Goal: Information Seeking & Learning: Compare options

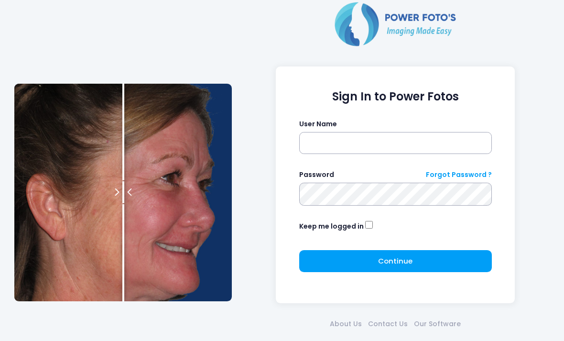
scroll to position [42, 0]
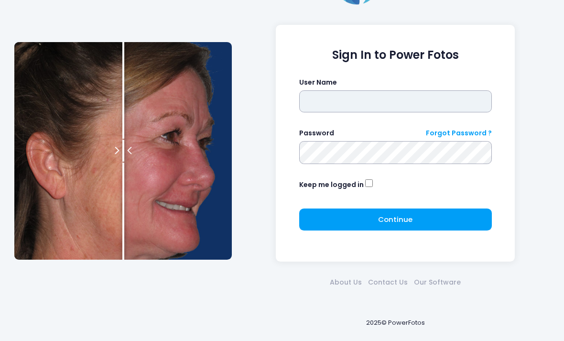
type input "*******"
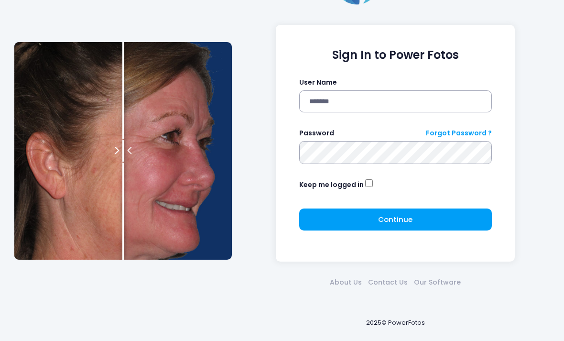
click button "submit" at bounding box center [0, 0] width 0 height 0
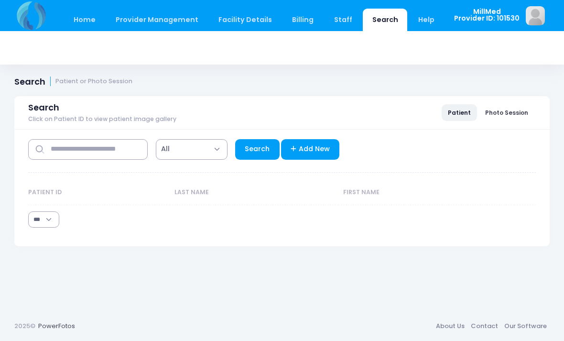
select select "***"
click at [112, 155] on input "text" at bounding box center [87, 149] width 119 height 21
type input "******"
click at [260, 146] on link "Search" at bounding box center [257, 149] width 44 height 21
select select "***"
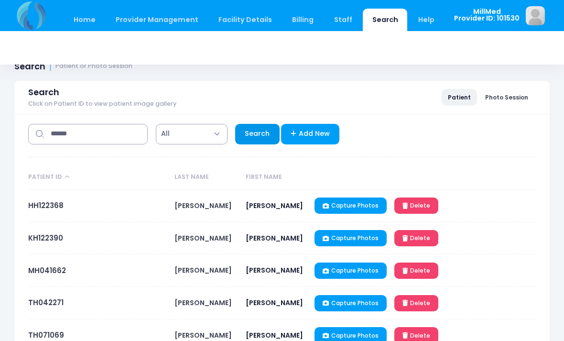
scroll to position [68, 0]
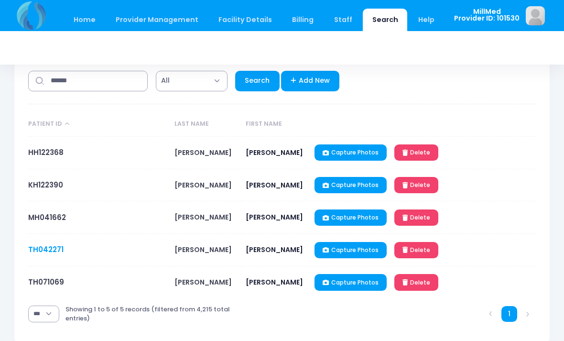
click at [49, 250] on link "TH042271" at bounding box center [45, 249] width 35 height 10
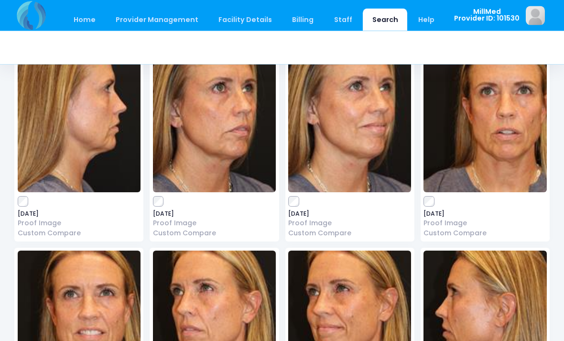
scroll to position [82, 0]
click at [90, 310] on img at bounding box center [79, 321] width 123 height 143
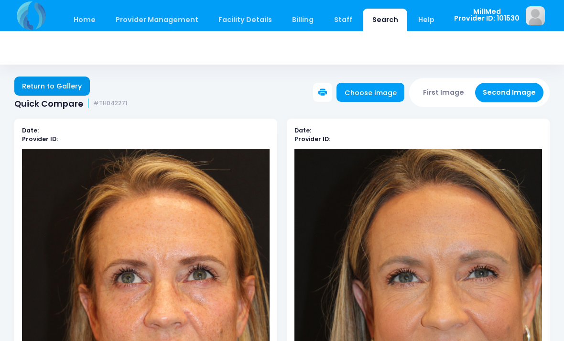
click at [67, 81] on link "Return to Gallery" at bounding box center [52, 85] width 76 height 19
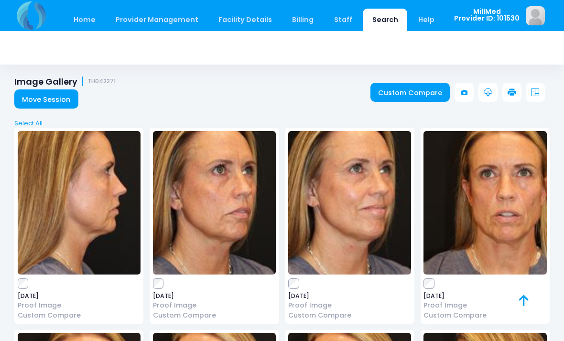
click at [365, 194] on img at bounding box center [349, 202] width 123 height 143
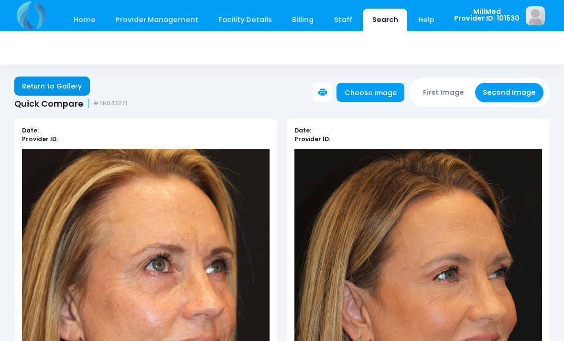
click at [57, 84] on link "Return to Gallery" at bounding box center [52, 85] width 76 height 19
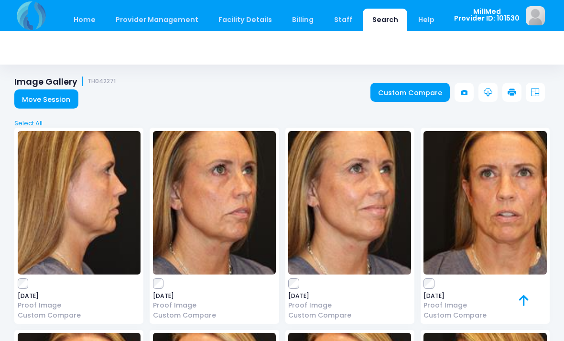
click at [527, 222] on img at bounding box center [484, 202] width 123 height 143
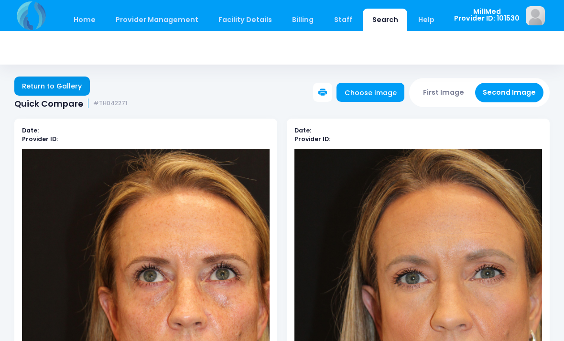
click at [44, 83] on link "Return to Gallery" at bounding box center [52, 85] width 76 height 19
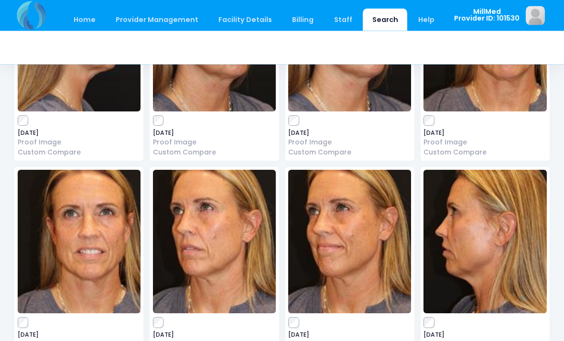
scroll to position [163, 0]
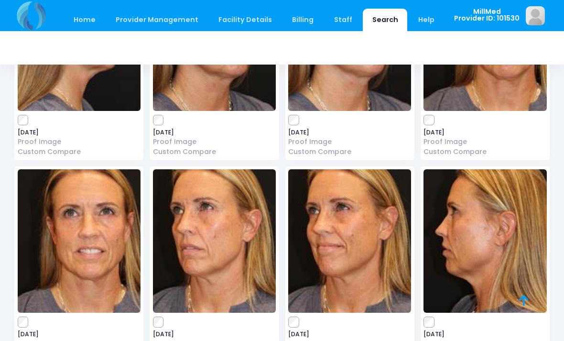
click at [382, 245] on img at bounding box center [349, 240] width 123 height 143
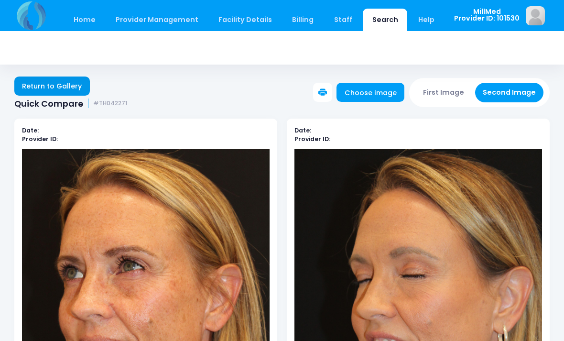
click at [70, 86] on link "Return to Gallery" at bounding box center [52, 85] width 76 height 19
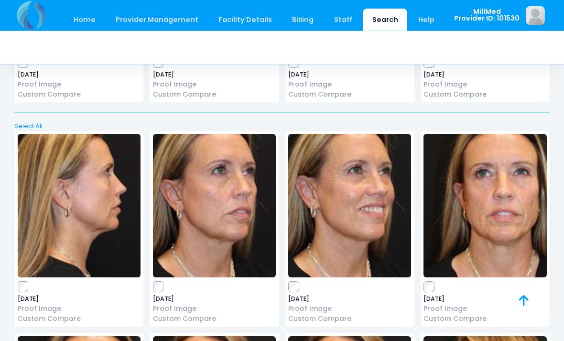
scroll to position [424, 0]
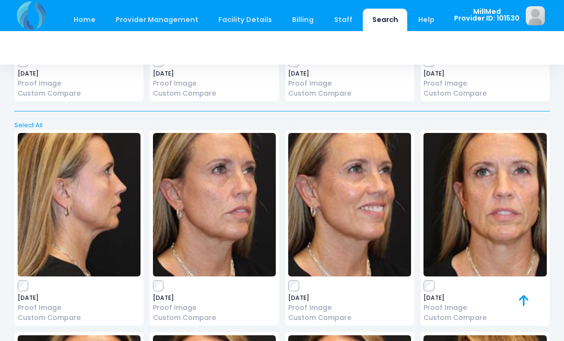
click at [492, 202] on img at bounding box center [484, 204] width 123 height 143
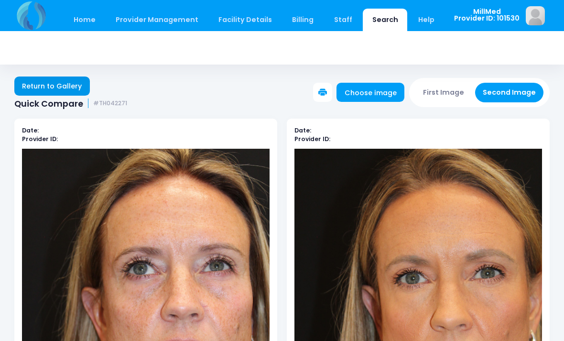
click at [52, 81] on link "Return to Gallery" at bounding box center [52, 85] width 76 height 19
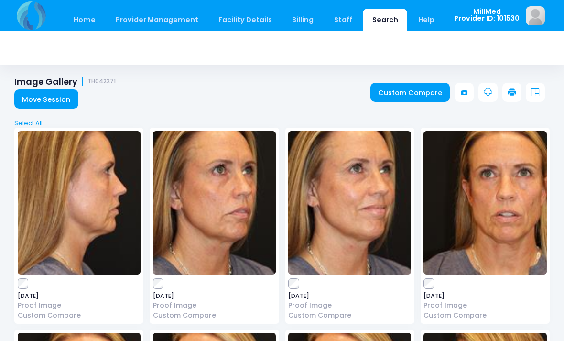
click at [506, 218] on img at bounding box center [484, 202] width 123 height 143
